Goal: Use online tool/utility: Utilize a website feature to perform a specific function

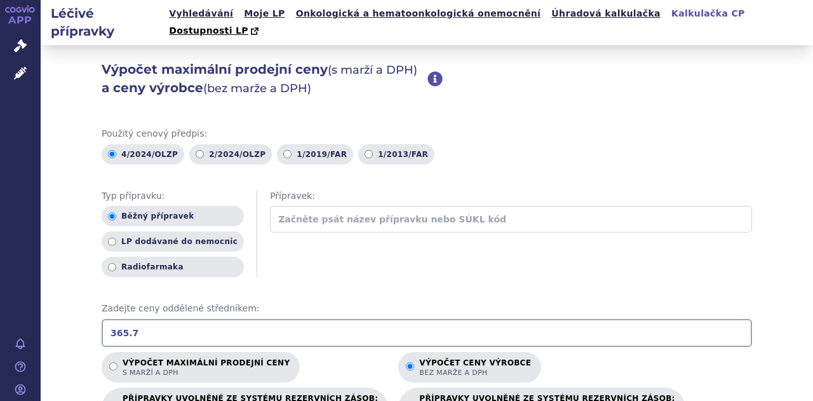
scroll to position [185, 0]
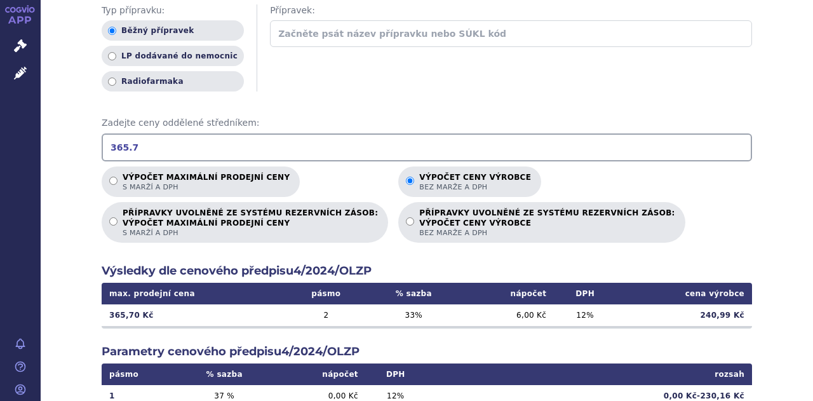
drag, startPoint x: 147, startPoint y: 130, endPoint x: 1, endPoint y: 126, distance: 146.8
click at [1, 126] on div "APP Správní řízení Léčivé přípravky Notifikace [GEOGRAPHIC_DATA] [PERSON_NAME] …" at bounding box center [406, 200] width 813 height 401
drag, startPoint x: 137, startPoint y: 131, endPoint x: 47, endPoint y: 124, distance: 90.5
click at [47, 124] on div "Výpočet maximální prodejní ceny (s marží a DPH) a ceny výrobce (bez marže a DPH…" at bounding box center [427, 230] width 772 height 741
click at [689, 224] on div "Výpočet maximální prodejní ceny s marží a DPH Výpočet ceny výrobce bez marže a …" at bounding box center [427, 204] width 650 height 76
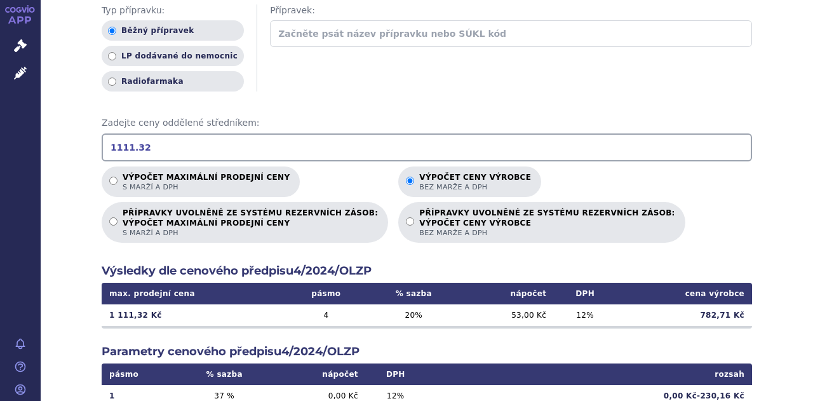
drag, startPoint x: 164, startPoint y: 125, endPoint x: 0, endPoint y: 125, distance: 163.9
click at [0, 125] on div "APP Správní řízení Léčivé přípravky Notifikace [GEOGRAPHIC_DATA] [PERSON_NAME] …" at bounding box center [406, 200] width 813 height 401
drag, startPoint x: 150, startPoint y: 128, endPoint x: 46, endPoint y: 129, distance: 104.2
click at [34, 128] on div "APP Správní řízení Léčivé přípravky Notifikace [GEOGRAPHIC_DATA] [PERSON_NAME] …" at bounding box center [406, 200] width 813 height 401
type input "1481.76"
